Goal: Book appointment/travel/reservation

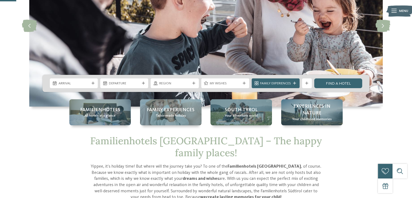
scroll to position [81, 0]
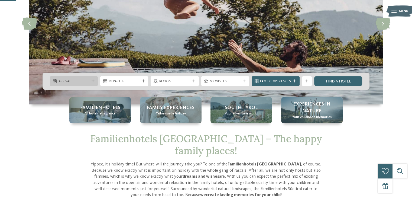
click at [93, 81] on icon at bounding box center [93, 81] width 3 height 3
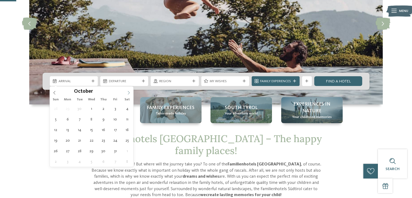
click at [128, 91] on icon at bounding box center [129, 93] width 4 height 4
type div "[DATE]"
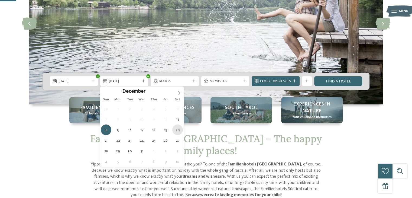
type div "[DATE]"
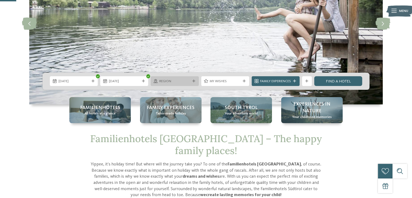
click at [193, 81] on icon at bounding box center [193, 81] width 3 height 3
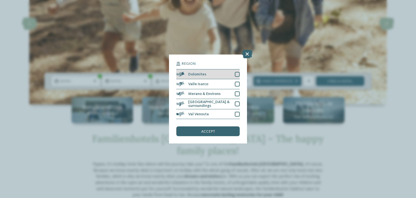
click at [237, 74] on div at bounding box center [237, 74] width 5 height 5
click at [249, 56] on icon at bounding box center [247, 54] width 11 height 9
